Goal: Task Accomplishment & Management: Manage account settings

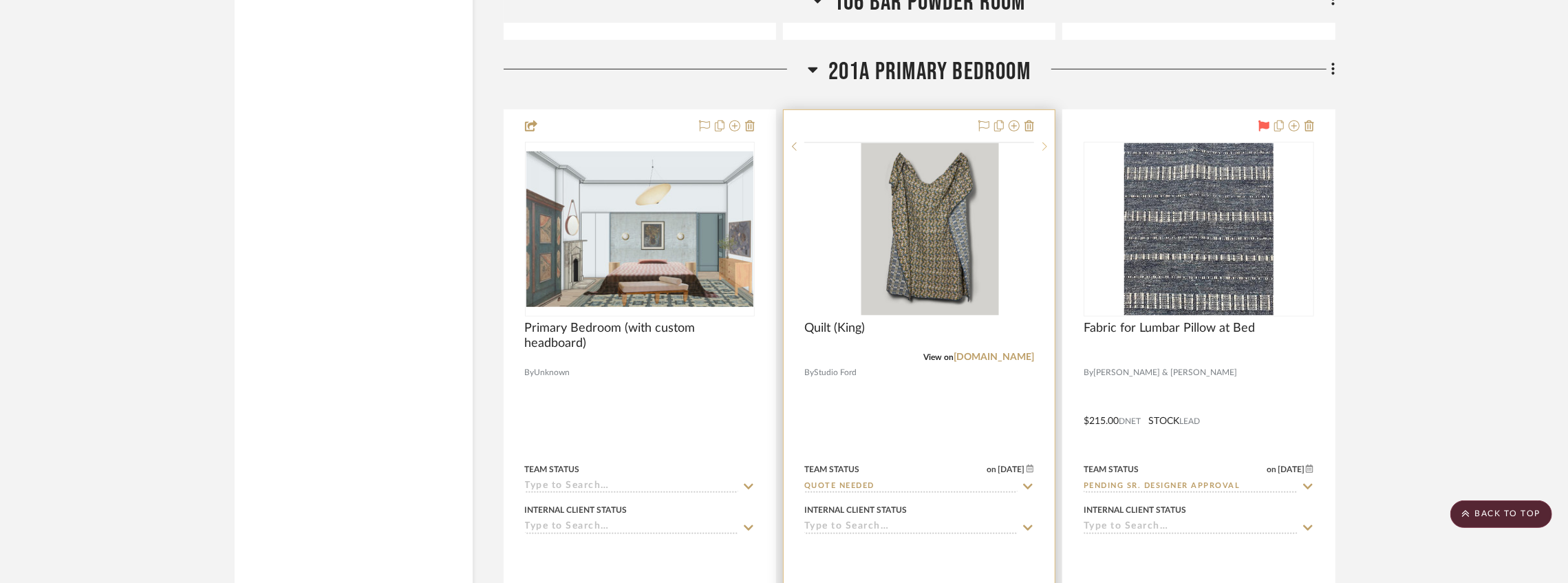
scroll to position [28924, 0]
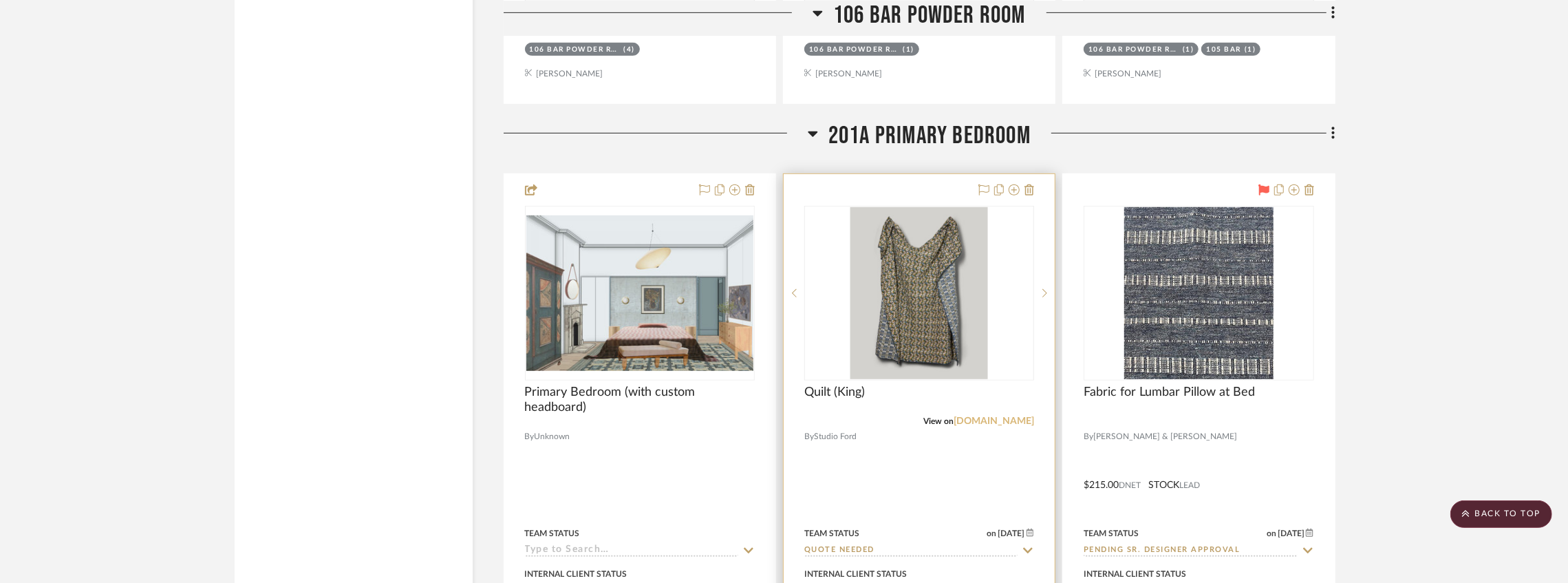
click at [996, 426] on link "[DOMAIN_NAME]" at bounding box center [994, 422] width 80 height 10
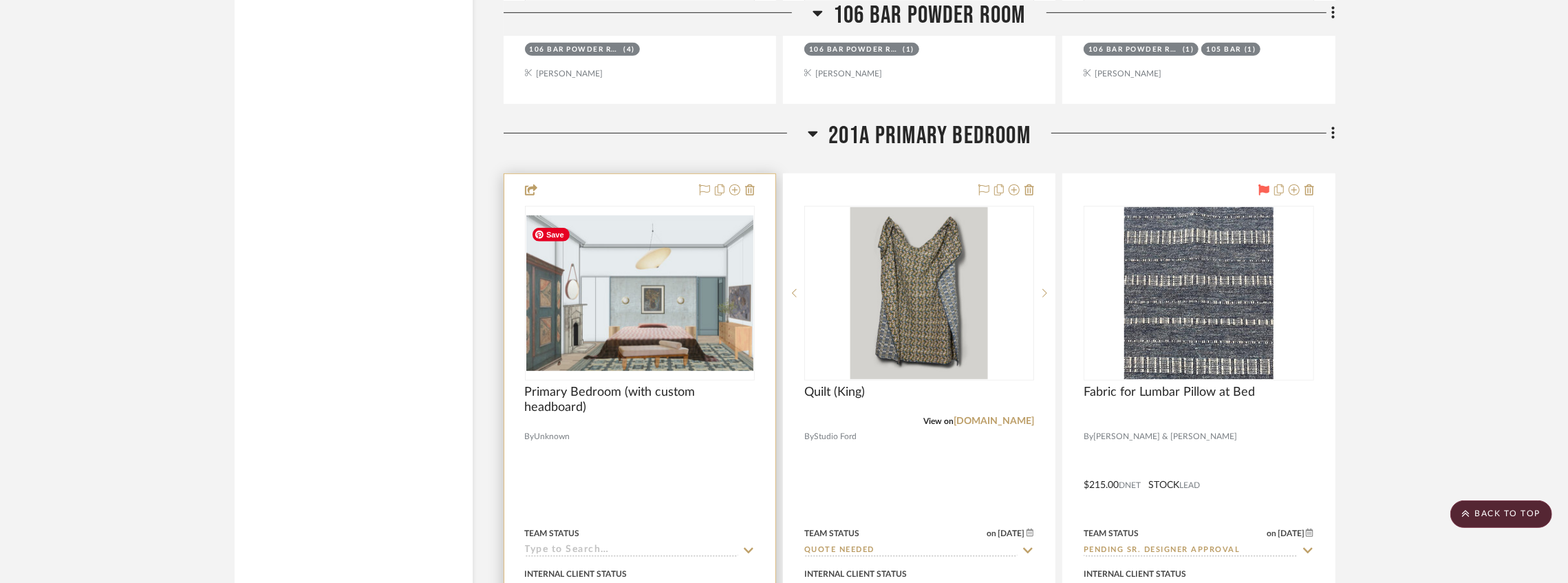
click at [0, 0] on img at bounding box center [0, 0] width 0 height 0
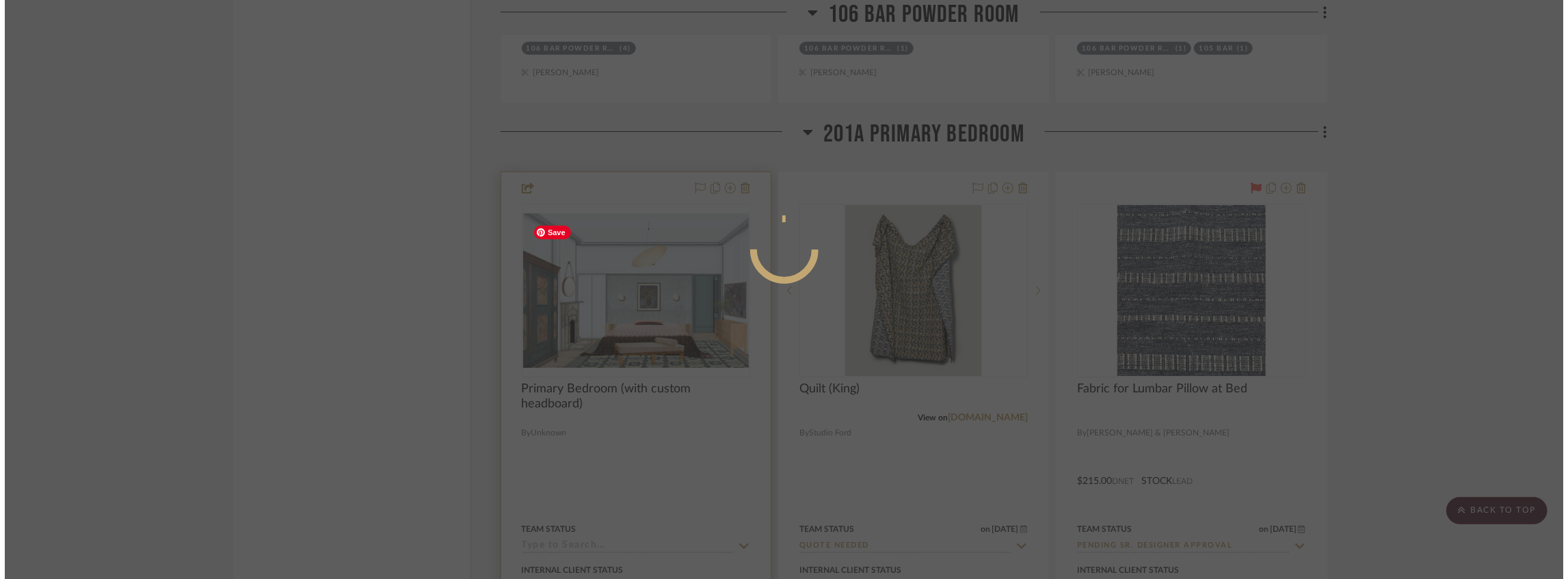
scroll to position [0, 0]
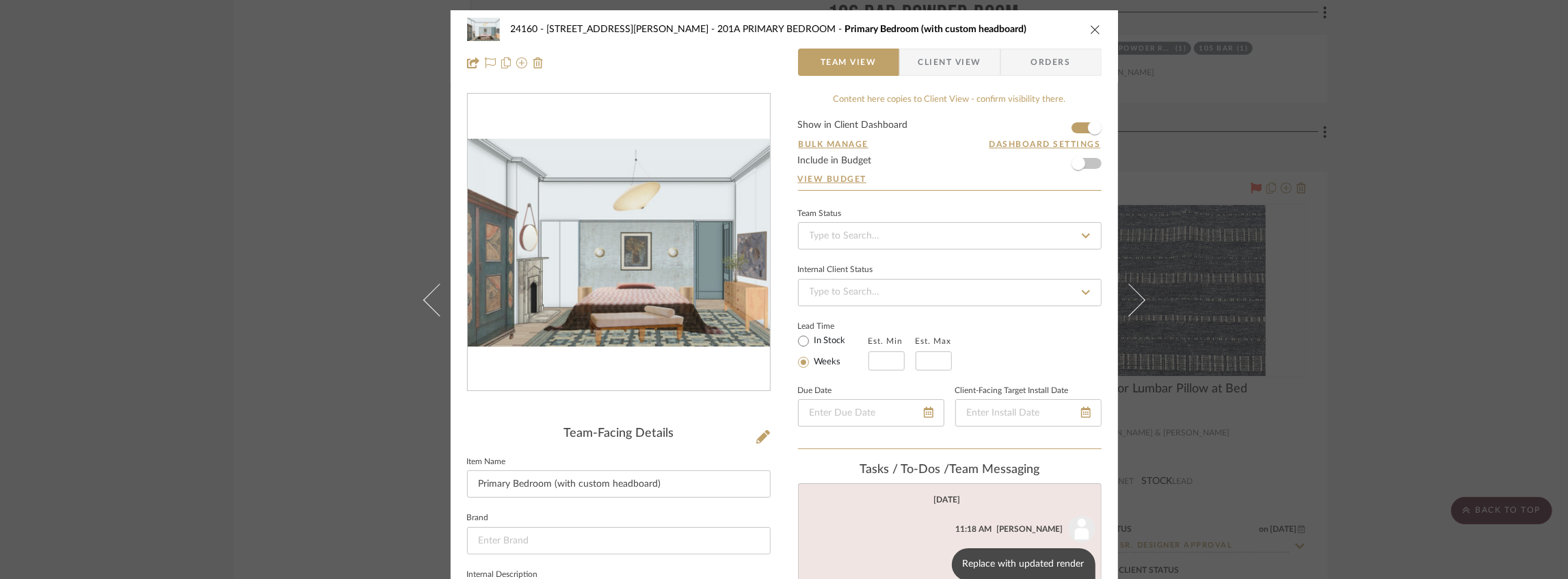
click at [756, 436] on icon at bounding box center [763, 436] width 14 height 14
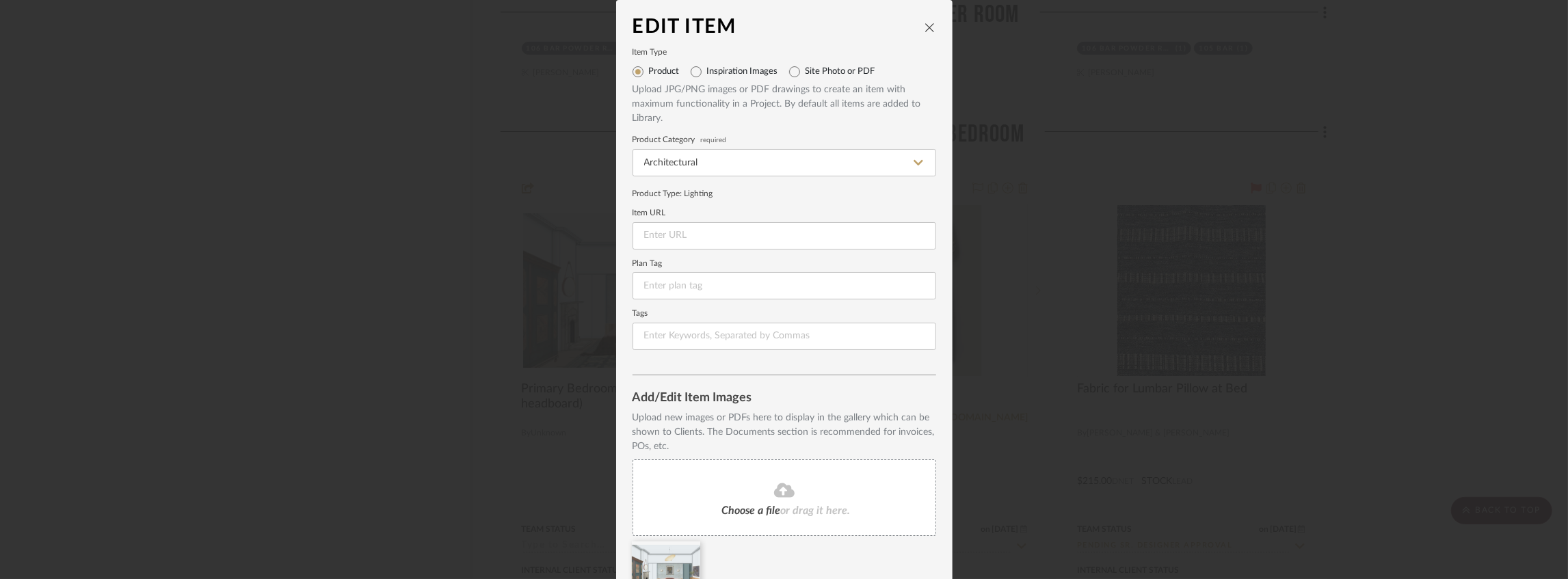
click at [750, 509] on span "Choose a file" at bounding box center [752, 510] width 59 height 11
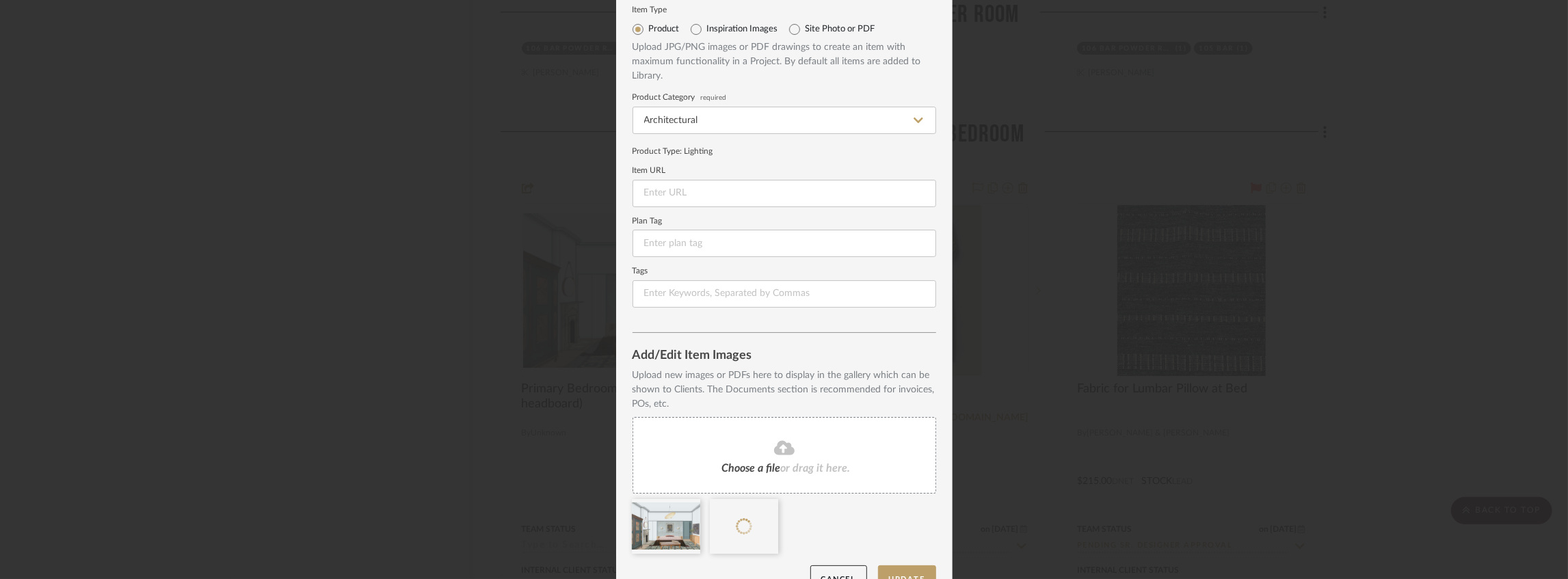
scroll to position [71, 0]
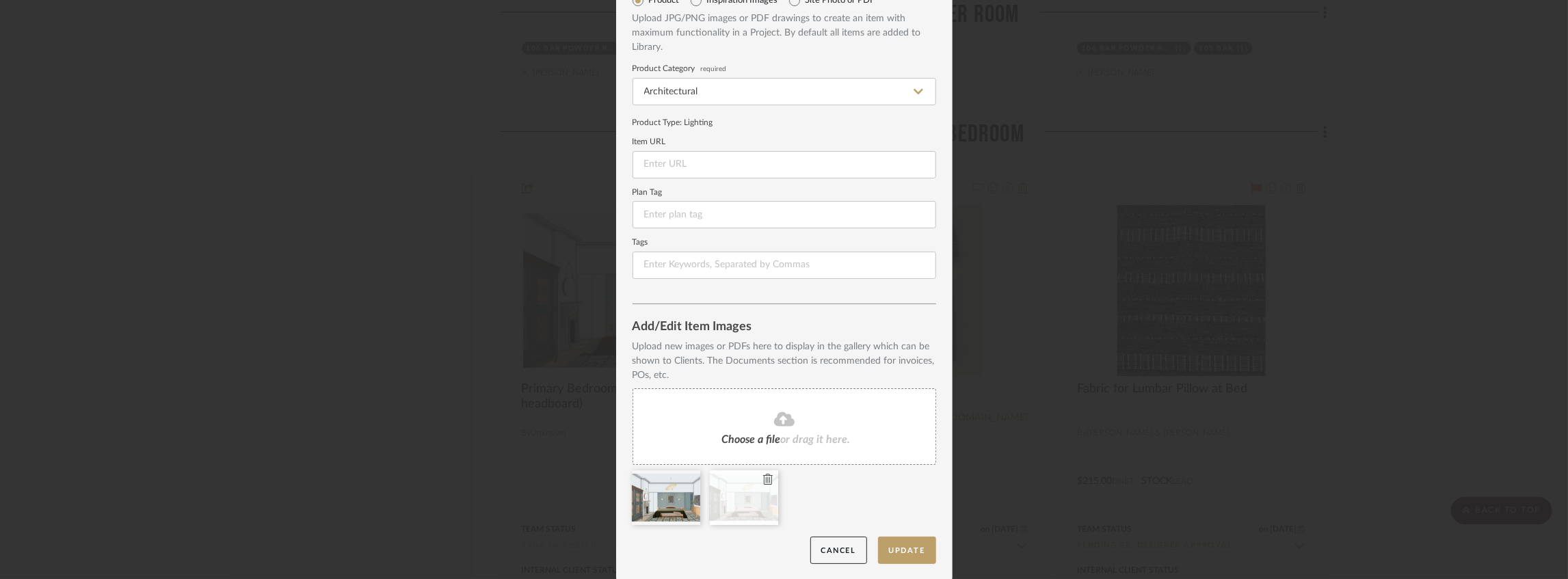
click at [764, 477] on icon at bounding box center [768, 479] width 10 height 11
click at [887, 548] on button "Update" at bounding box center [907, 550] width 58 height 29
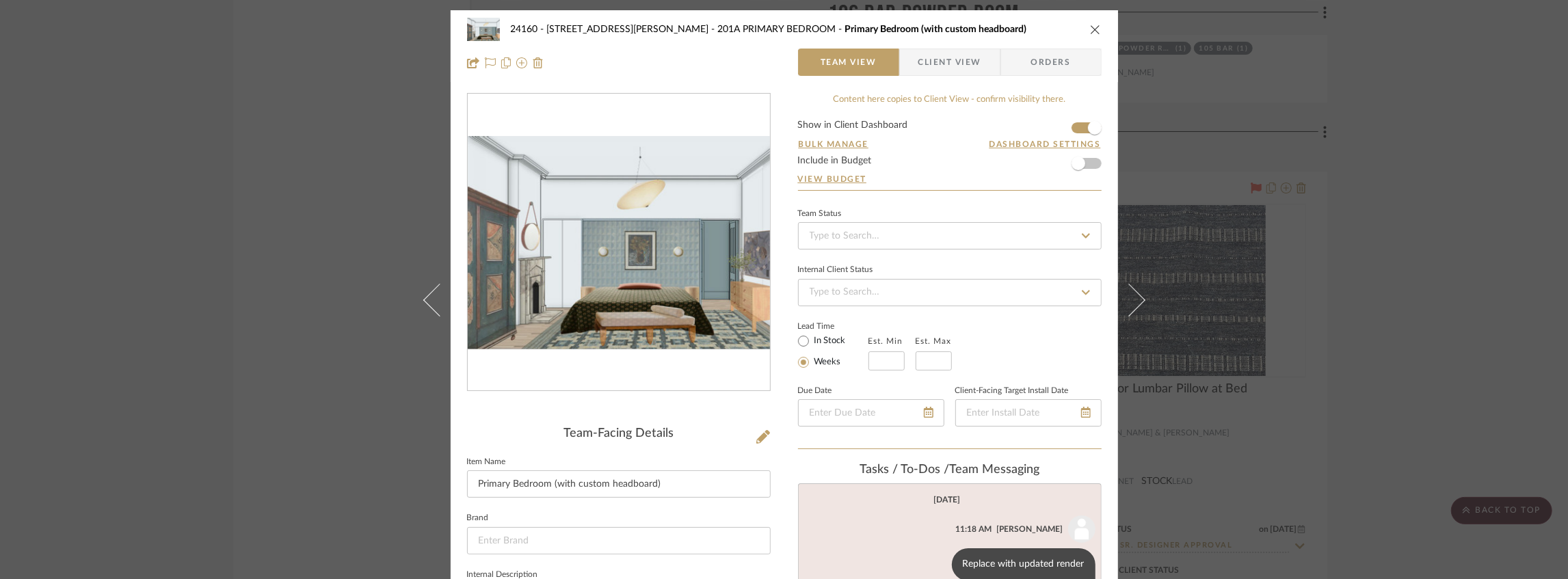
click at [314, 239] on div "24160 - [STREET_ADDRESS][PERSON_NAME] PRIMARY BEDROOM Primary Bedroom (with cus…" at bounding box center [784, 289] width 1568 height 579
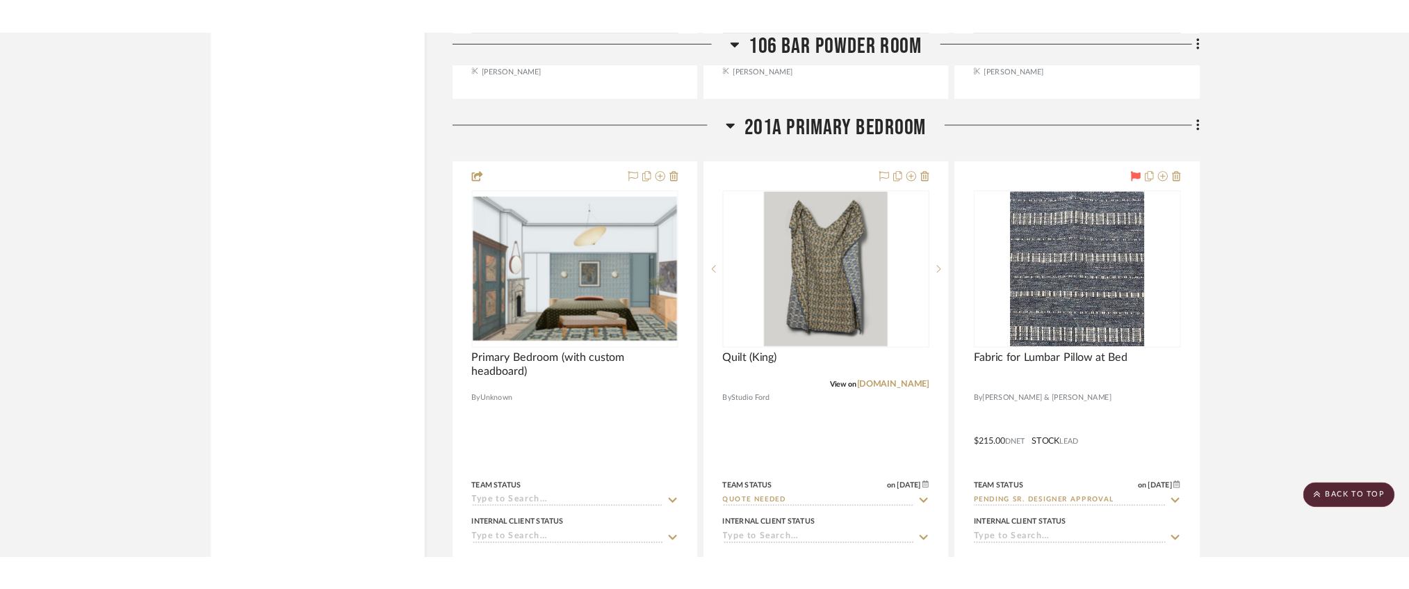
scroll to position [29269, 0]
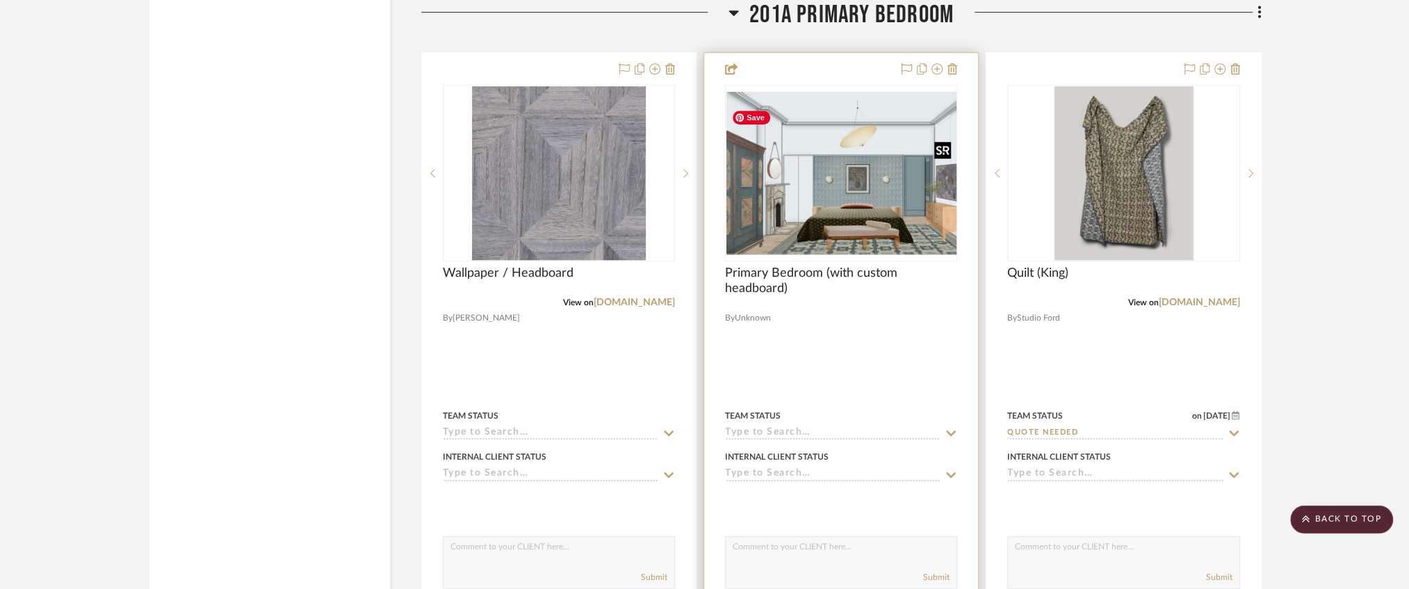
scroll to position [26089, 0]
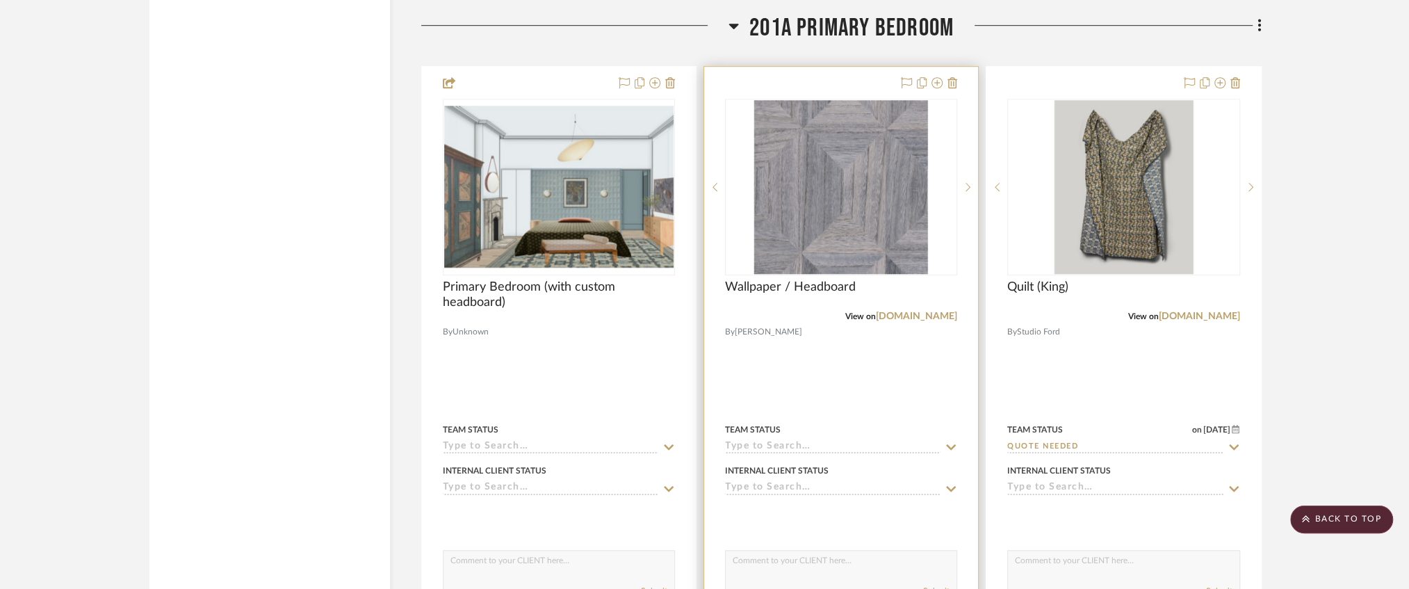
click at [810, 454] on input at bounding box center [833, 447] width 216 height 13
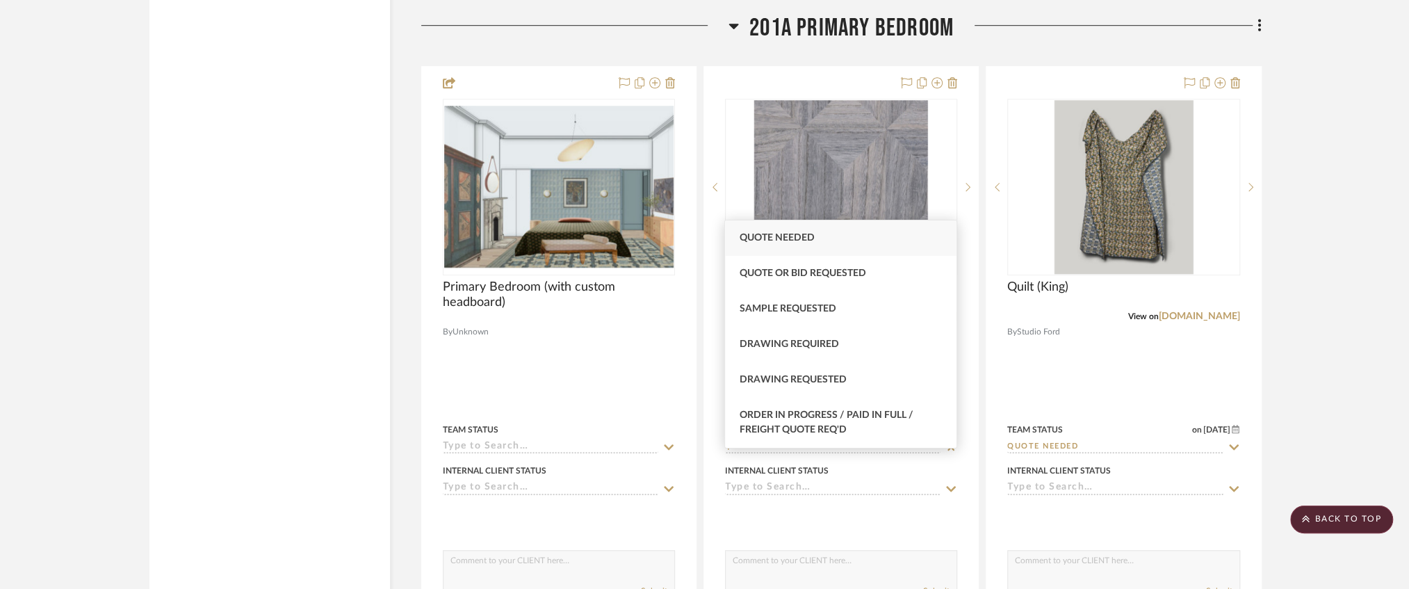
type input "qu"
click at [830, 238] on div "Quote Needed" at bounding box center [841, 237] width 232 height 35
type input "[DATE]"
type input "Quote Needed"
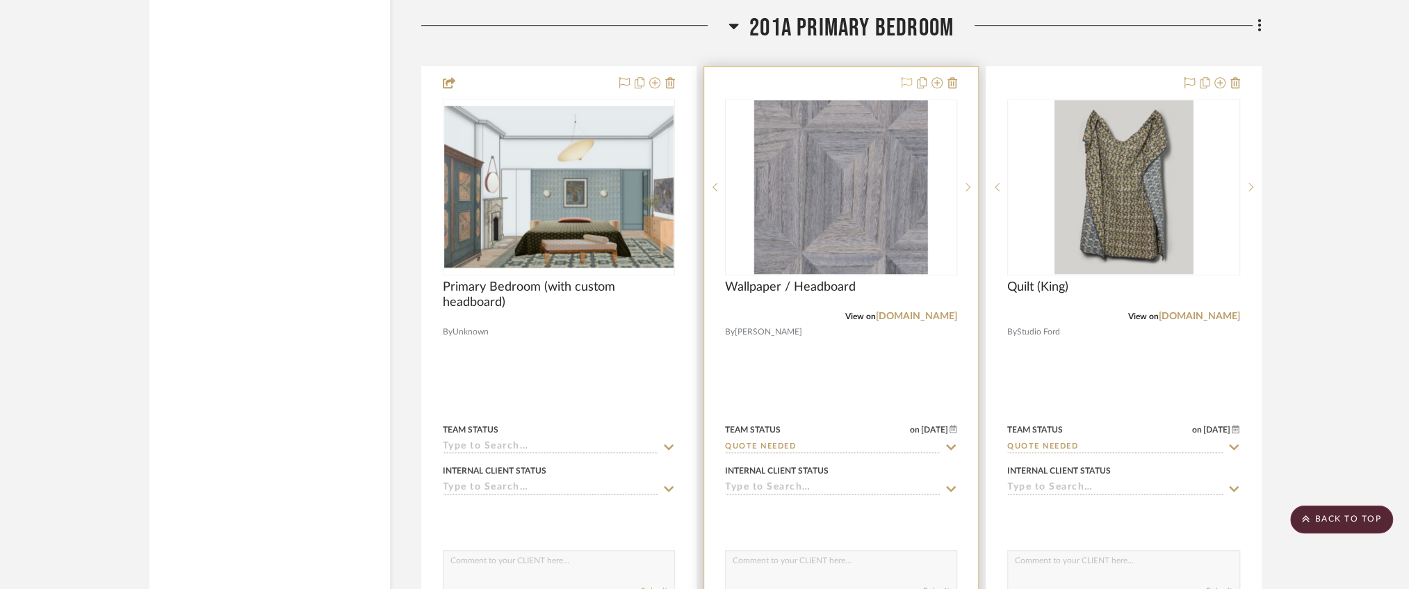
click at [907, 88] on icon at bounding box center [906, 82] width 11 height 11
click at [962, 206] on div at bounding box center [967, 187] width 21 height 177
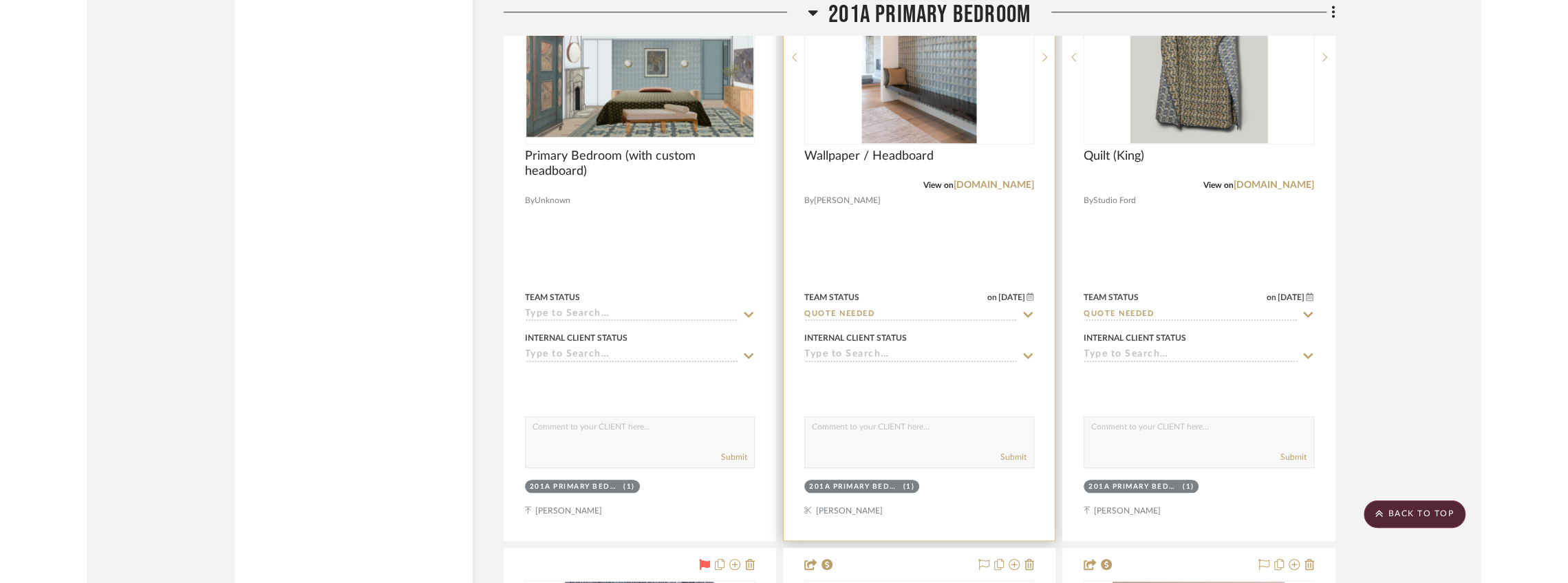
scroll to position [25731, 0]
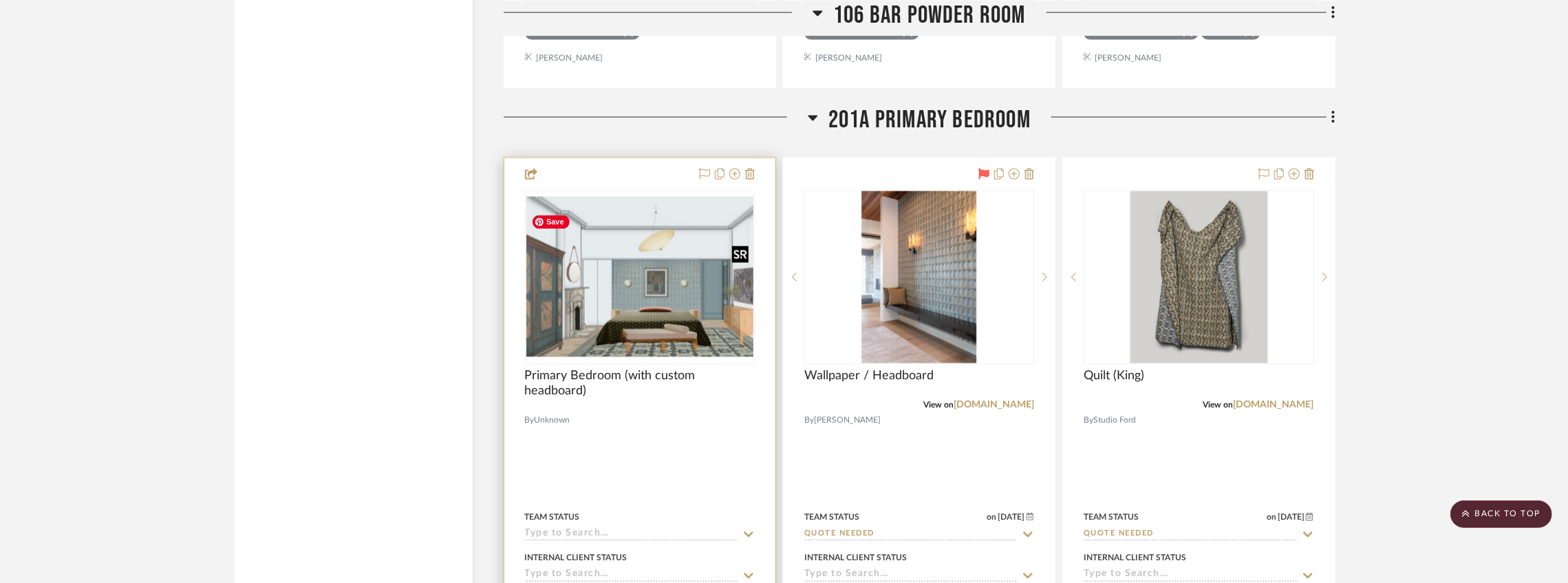
click at [701, 311] on img "0" at bounding box center [639, 277] width 227 height 160
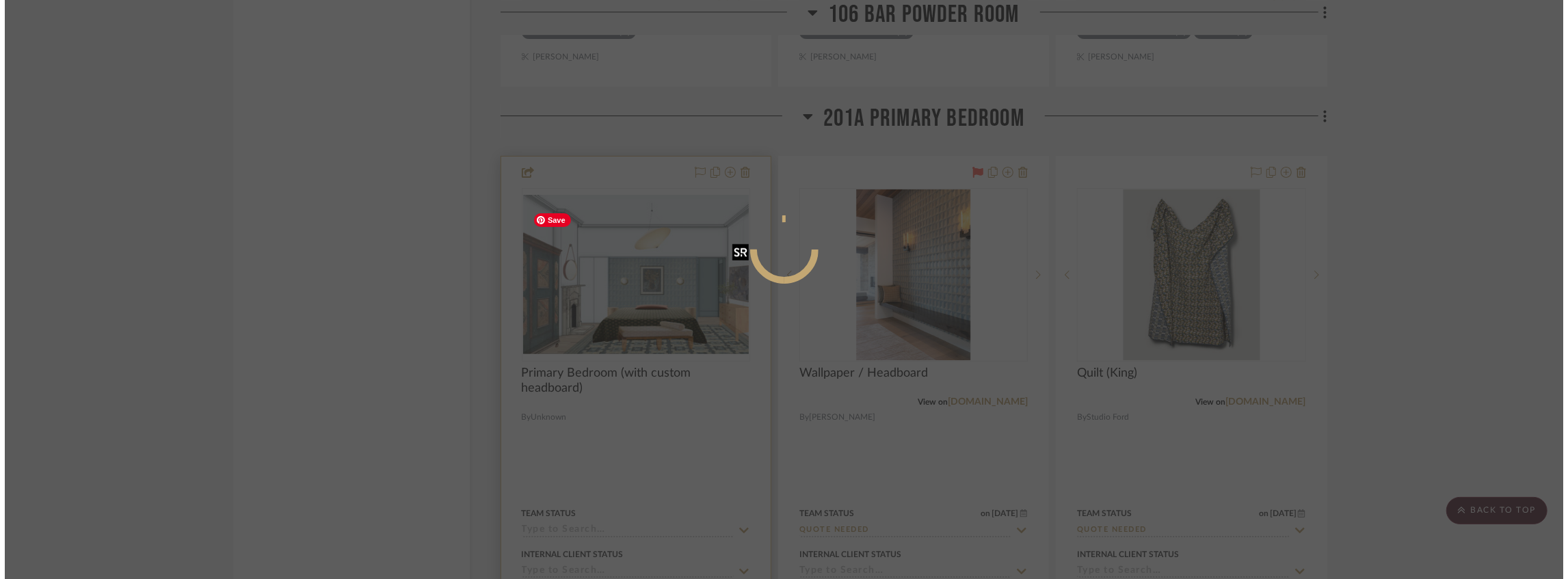
scroll to position [0, 0]
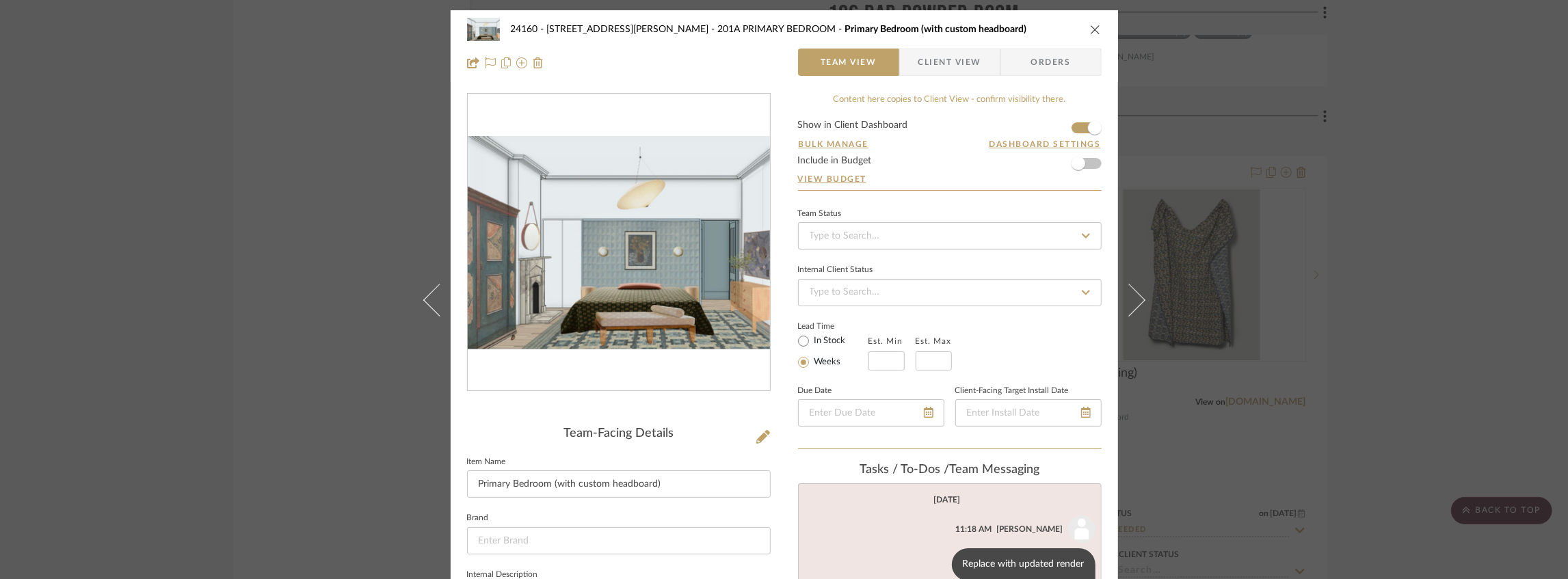
click at [357, 281] on div "24160 - [STREET_ADDRESS][PERSON_NAME] PRIMARY BEDROOM Primary Bedroom (with cus…" at bounding box center [784, 289] width 1568 height 579
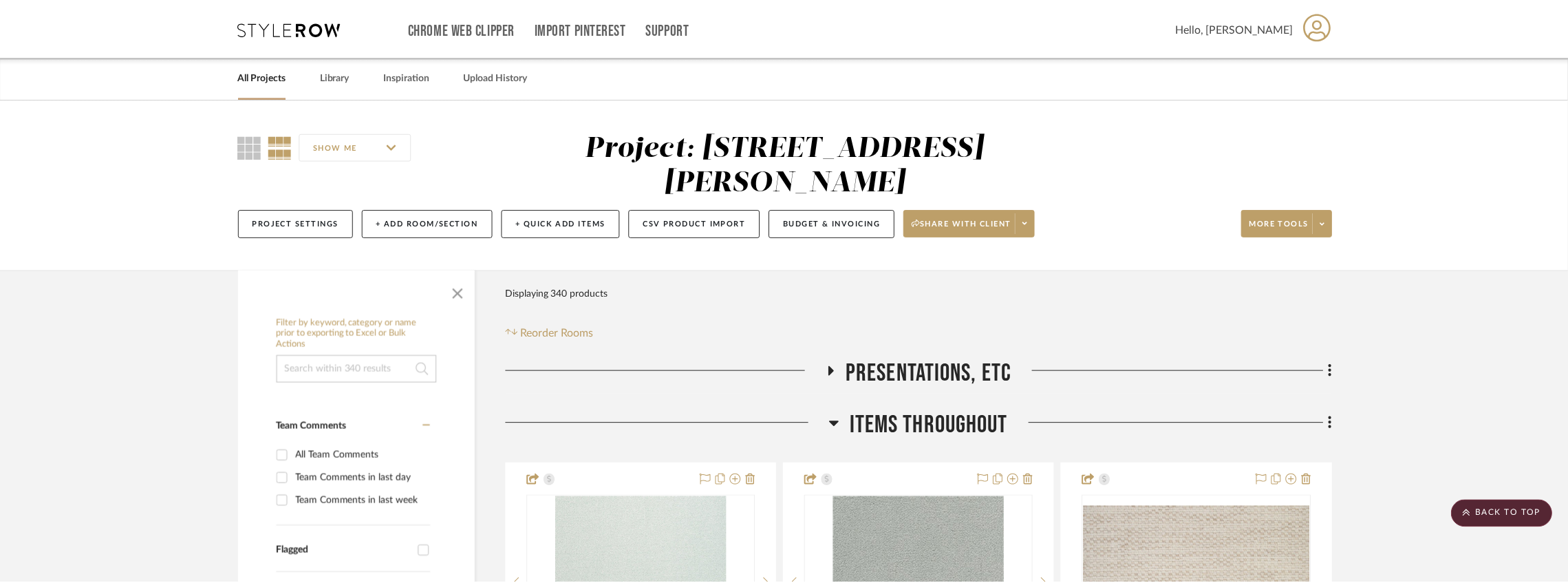
scroll to position [25731, 0]
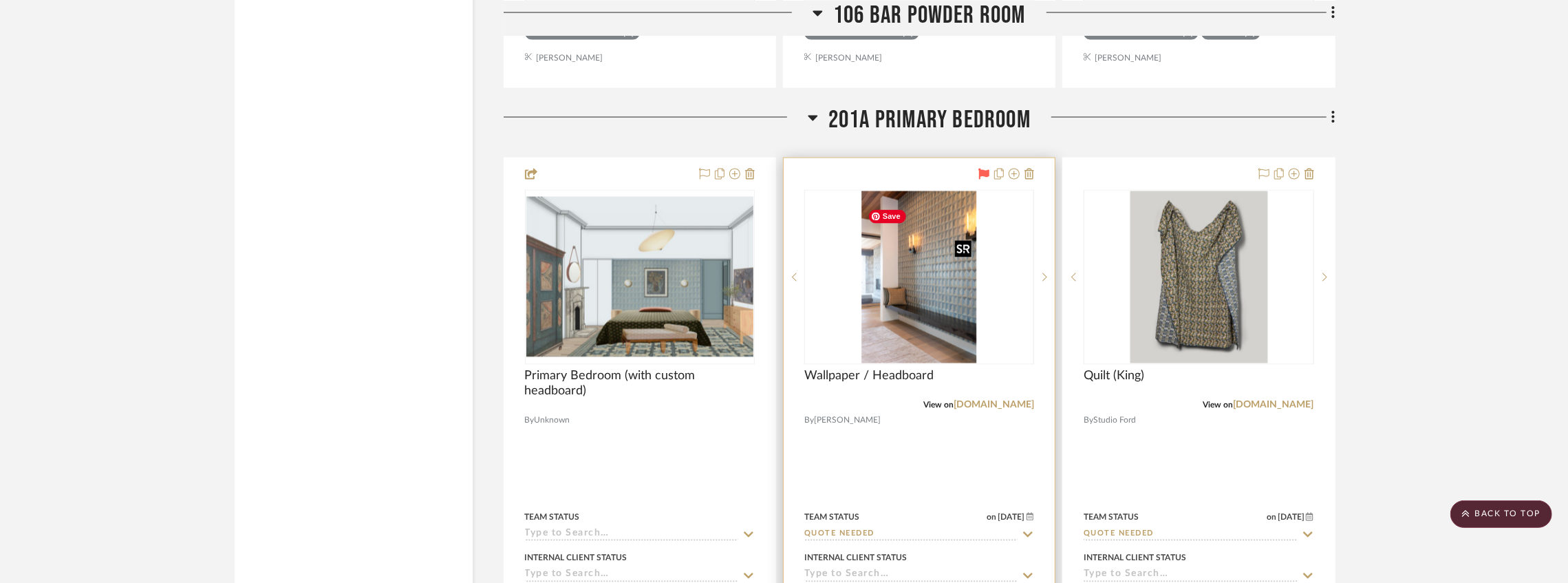
click at [891, 254] on img "1" at bounding box center [919, 277] width 114 height 172
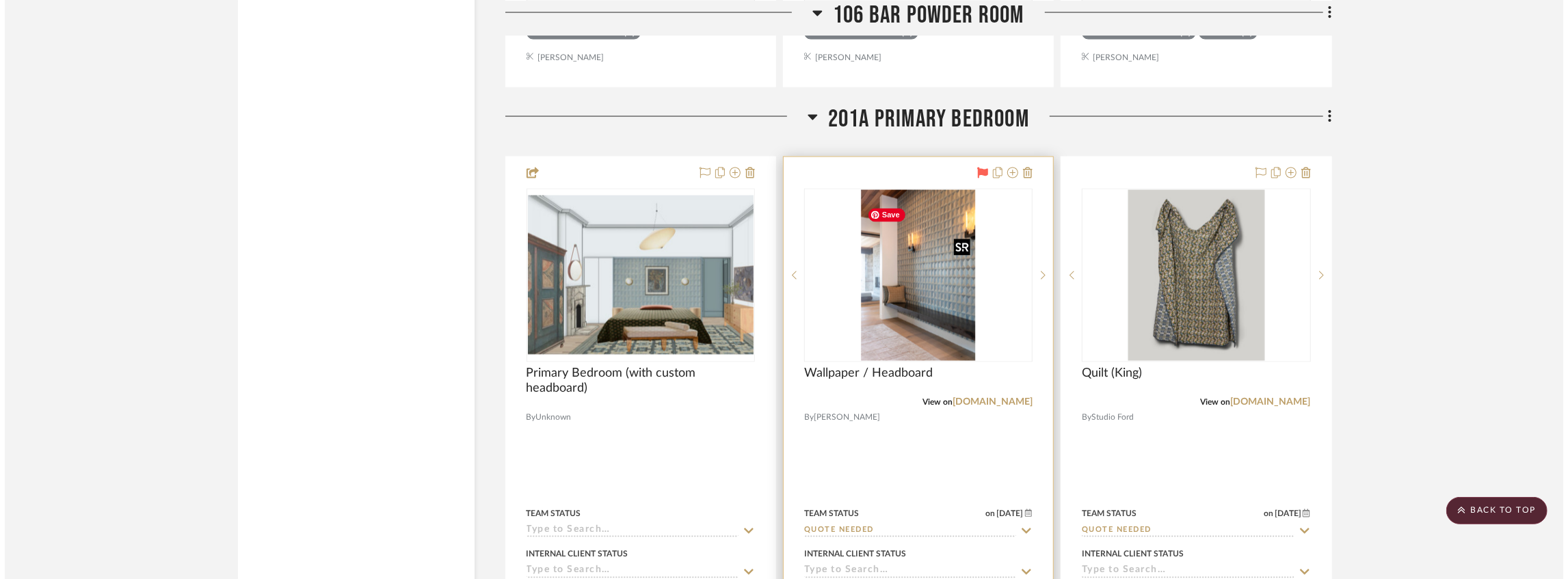
scroll to position [0, 0]
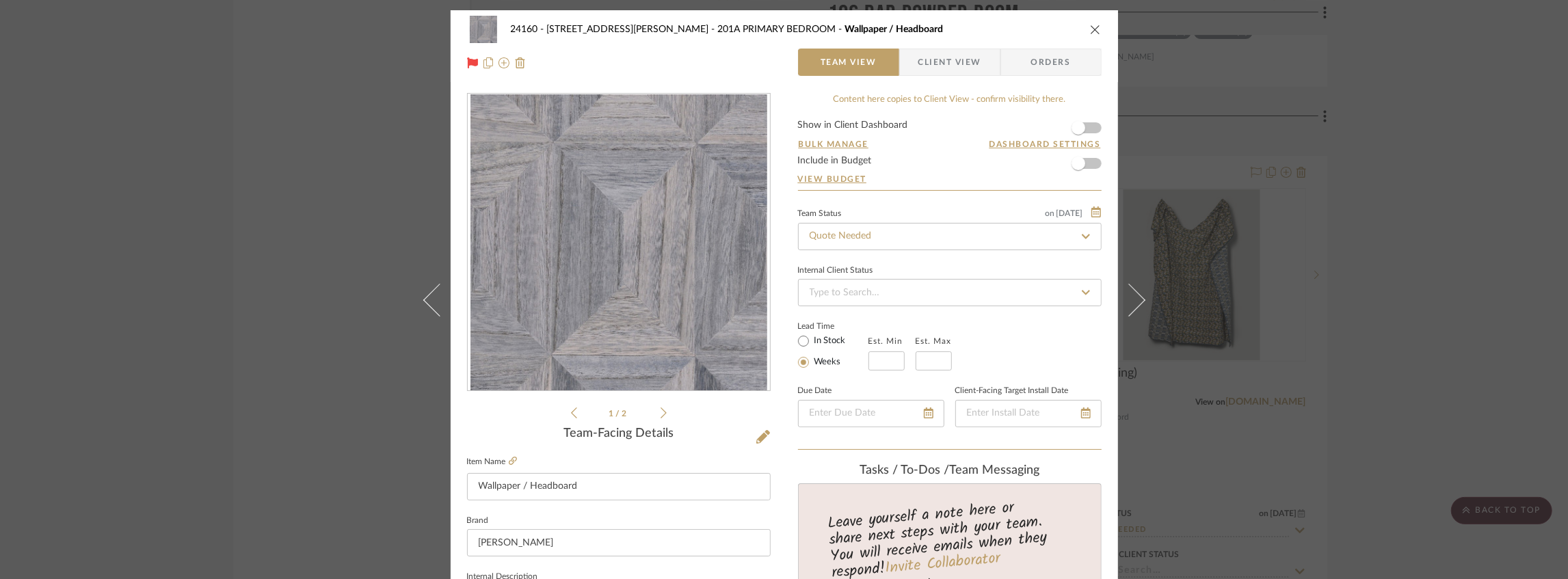
click at [661, 410] on icon at bounding box center [664, 413] width 6 height 13
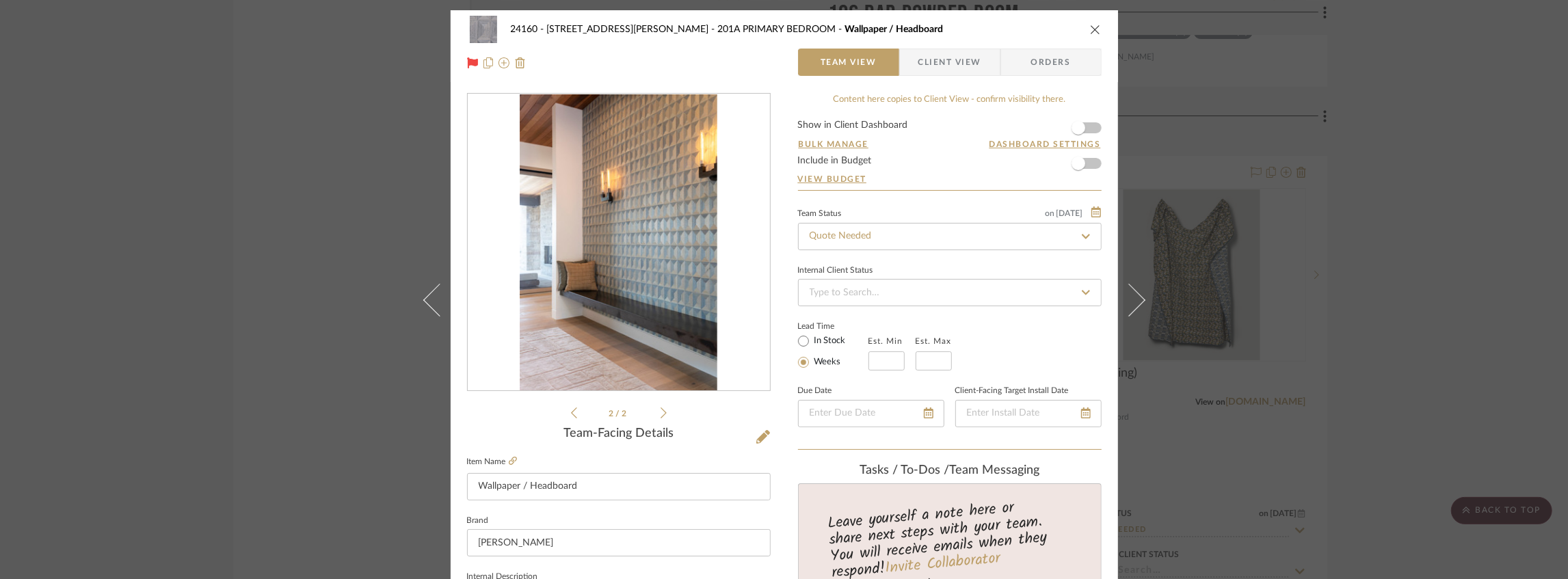
click at [245, 371] on div "24160 - 214 E 18th Street - Satow Elliot 201A PRIMARY BEDROOM Wallpaper / Headb…" at bounding box center [784, 289] width 1568 height 579
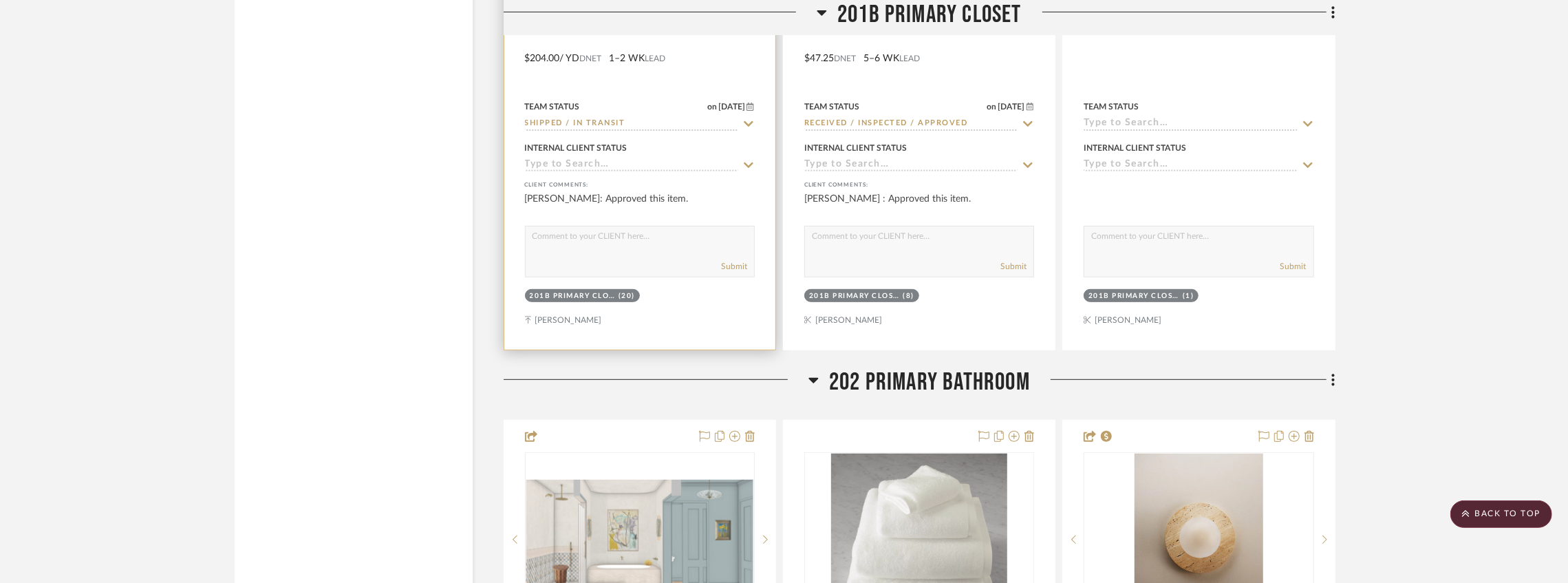
scroll to position [28851, 0]
